Goal: Task Accomplishment & Management: Use online tool/utility

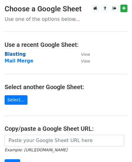
click at [15, 55] on strong "Blasting" at bounding box center [15, 54] width 21 height 6
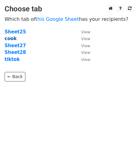
click at [10, 38] on strong "cook" at bounding box center [11, 39] width 12 height 6
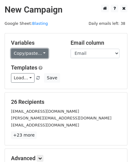
click at [32, 50] on link "Copy/paste..." at bounding box center [29, 53] width 37 height 9
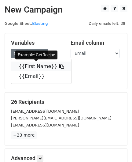
click at [37, 68] on link "{{First Name}}" at bounding box center [41, 67] width 60 height 10
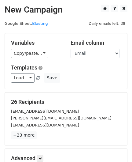
scroll to position [76, 0]
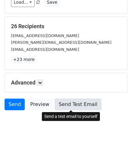
click at [75, 105] on link "Send Test Email" at bounding box center [78, 105] width 47 height 12
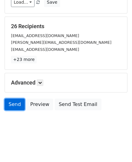
click at [17, 102] on link "Send" at bounding box center [15, 105] width 20 height 12
